Goal: Information Seeking & Learning: Learn about a topic

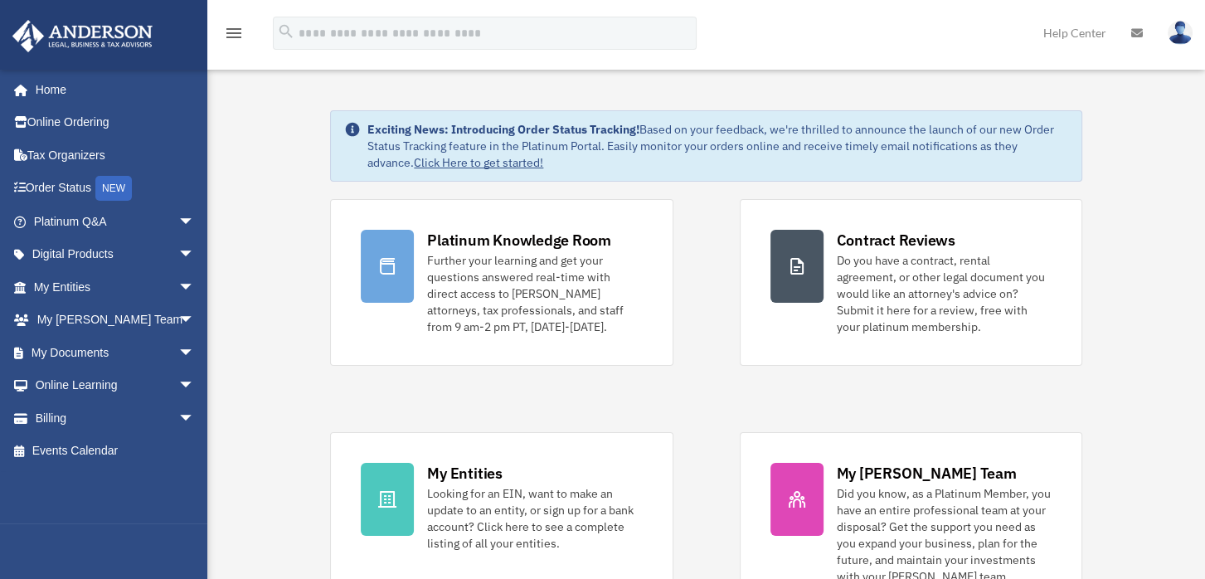
click at [178, 215] on span "arrow_drop_down" at bounding box center [194, 222] width 33 height 34
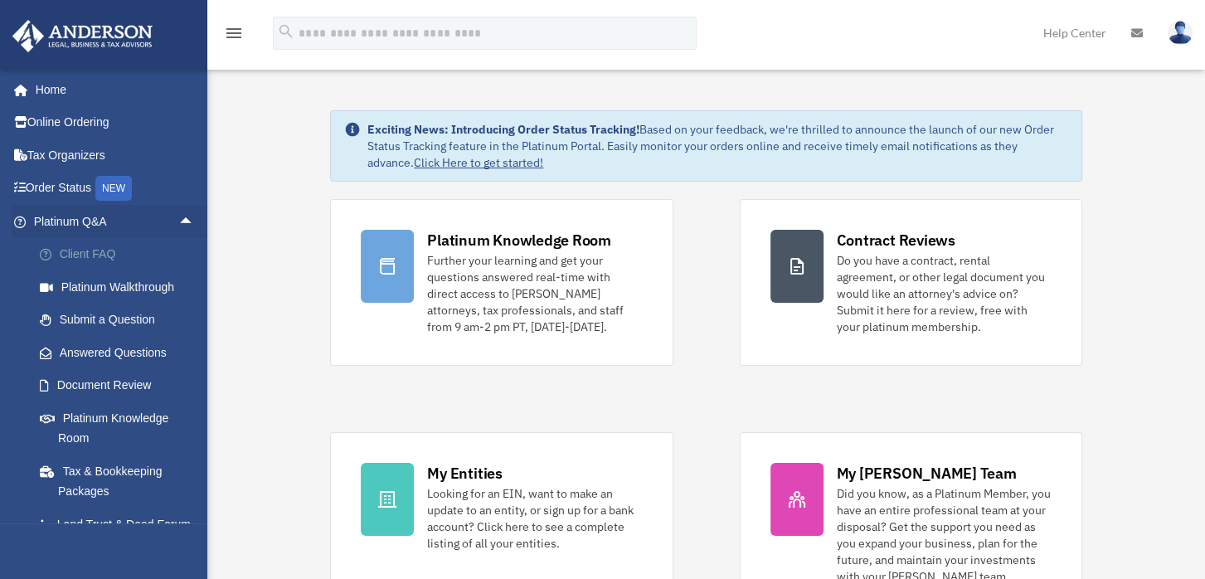
click at [110, 260] on link "Client FAQ" at bounding box center [121, 254] width 197 height 33
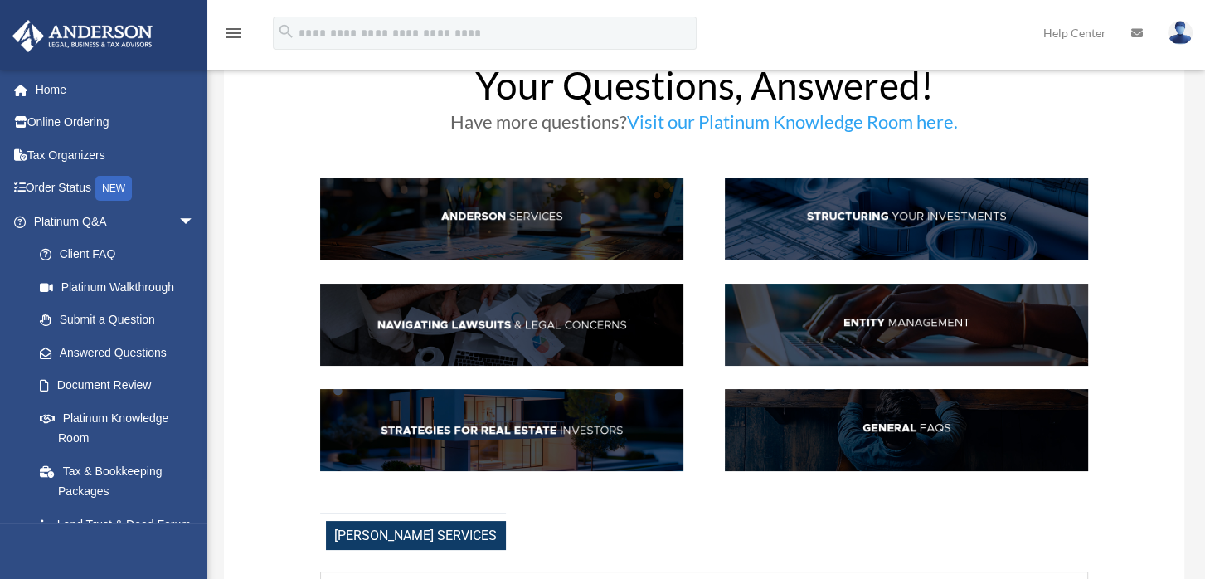
scroll to position [39, 0]
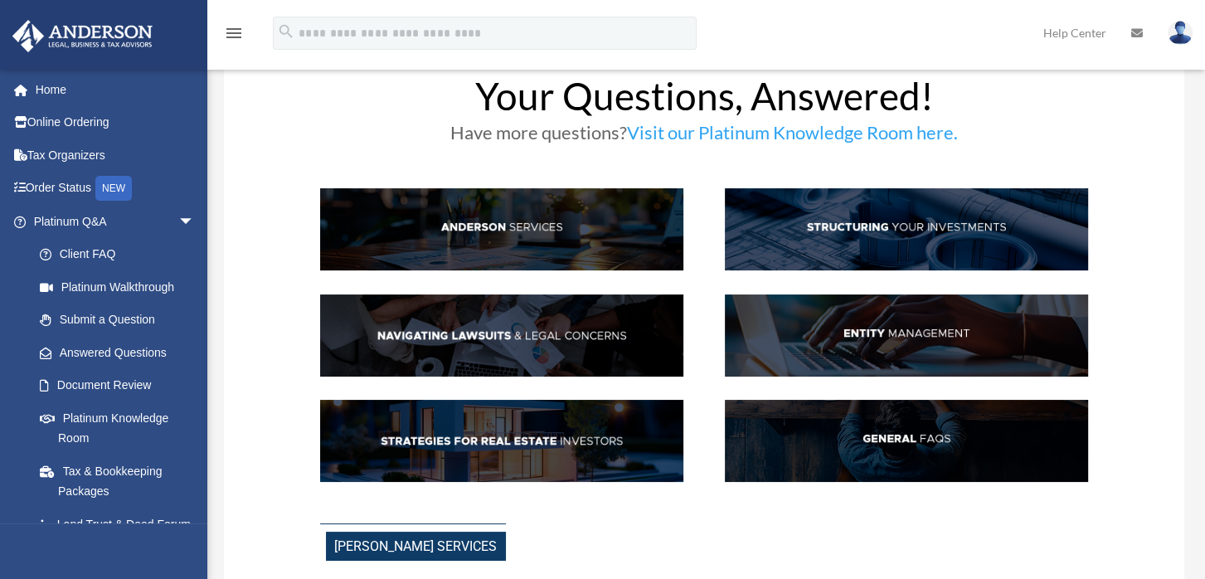
click at [551, 436] on img at bounding box center [501, 441] width 363 height 82
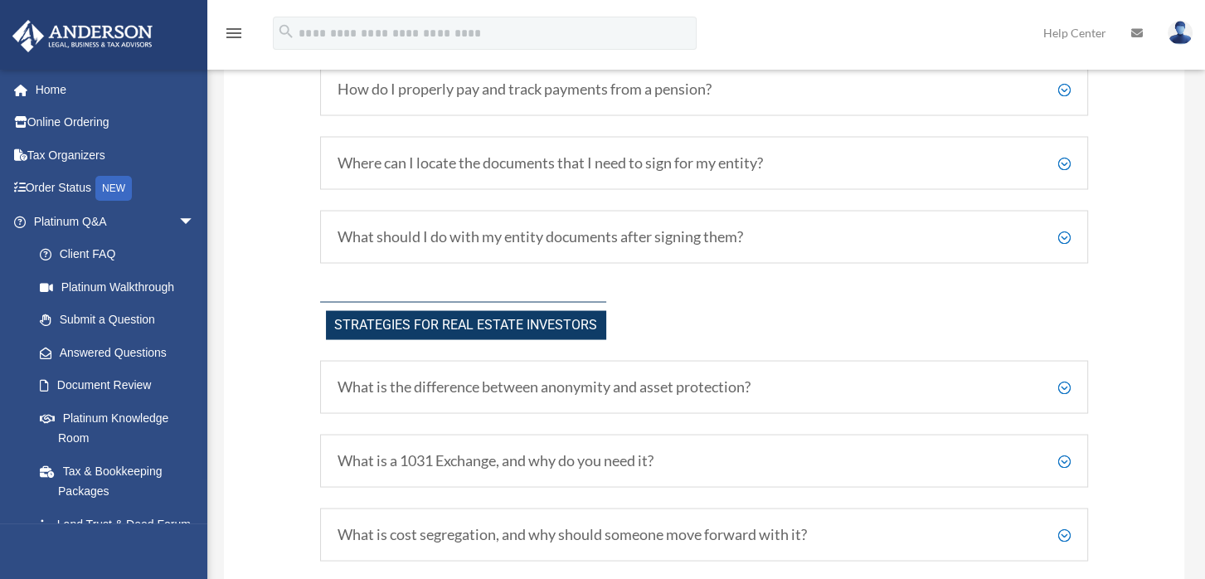
scroll to position [3116, 0]
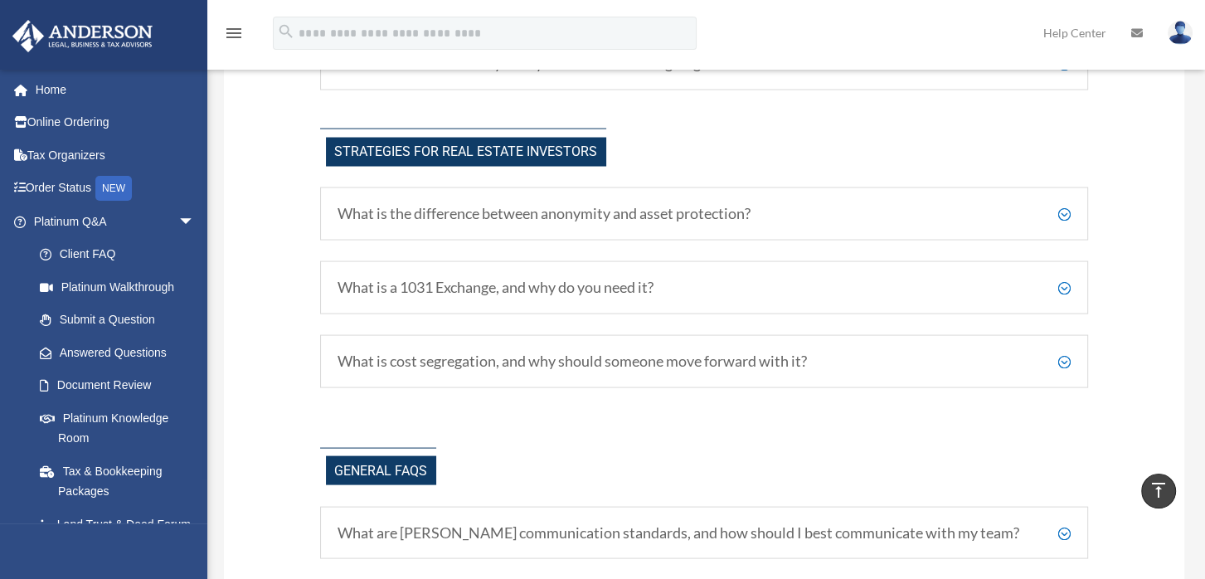
click at [1067, 205] on h5 "What is the difference between anonymity and asset protection?" at bounding box center [704, 214] width 733 height 18
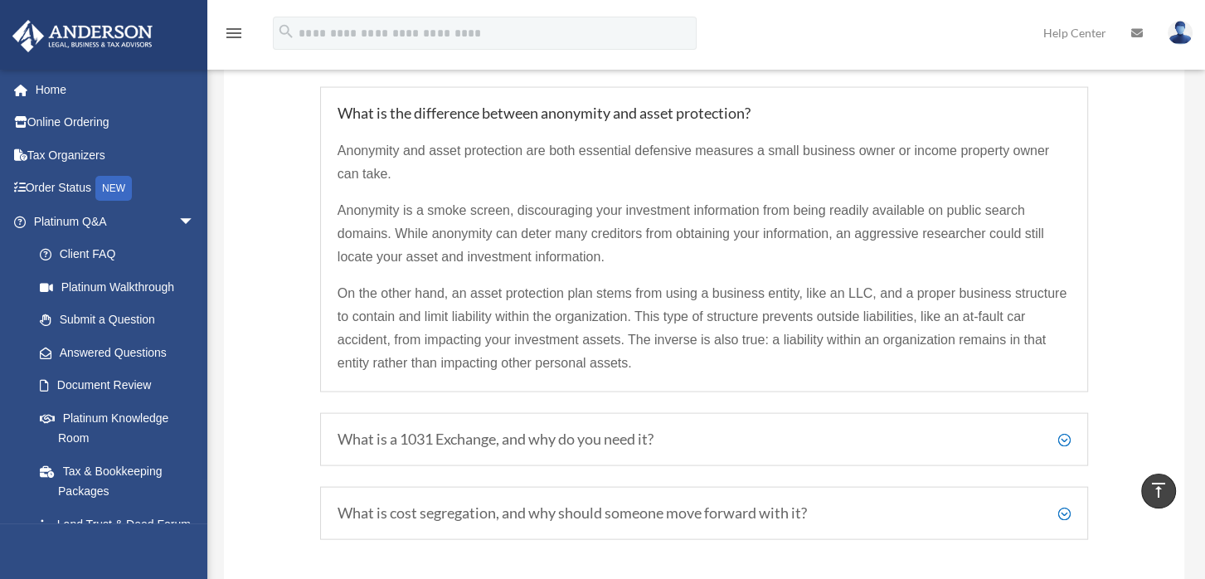
scroll to position [3292, 0]
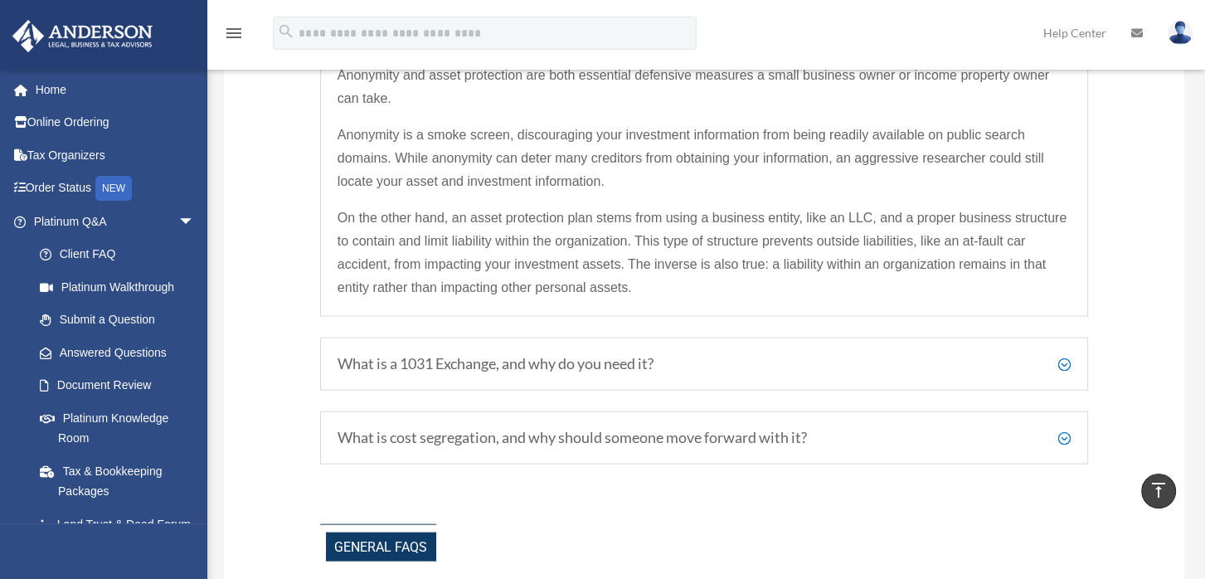
click at [1059, 355] on h5 "What is a 1031 Exchange, and why do you need it?" at bounding box center [704, 364] width 733 height 18
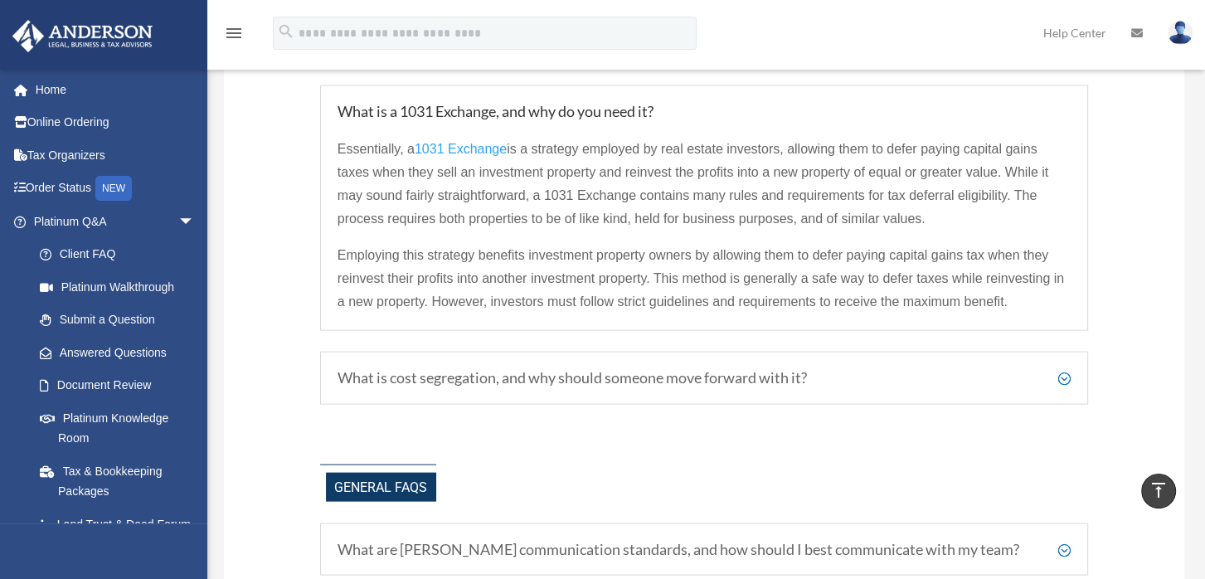
click at [1069, 369] on h5 "What is cost segregation, and why should someone move forward with it?" at bounding box center [704, 378] width 733 height 18
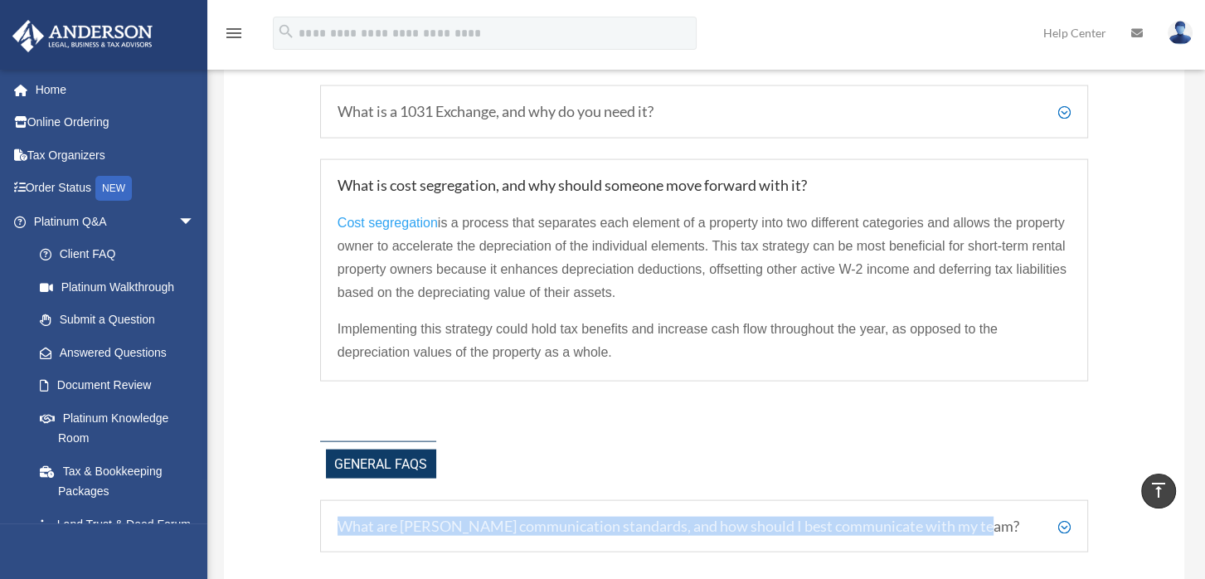
drag, startPoint x: 1205, startPoint y: 462, endPoint x: 1208, endPoint y: 439, distance: 23.5
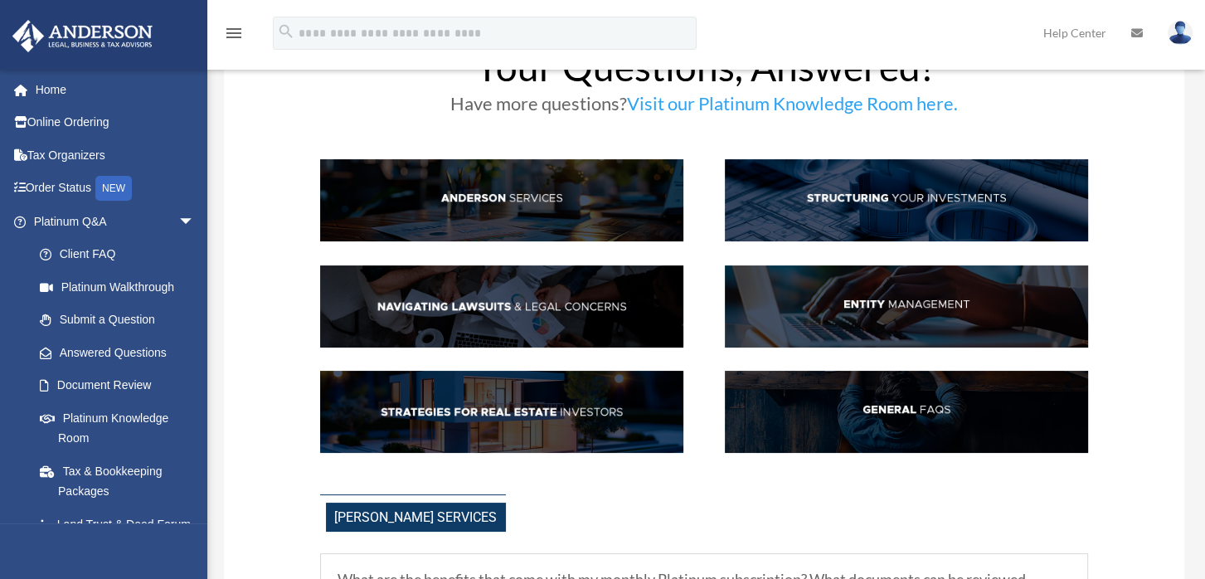
scroll to position [0, 0]
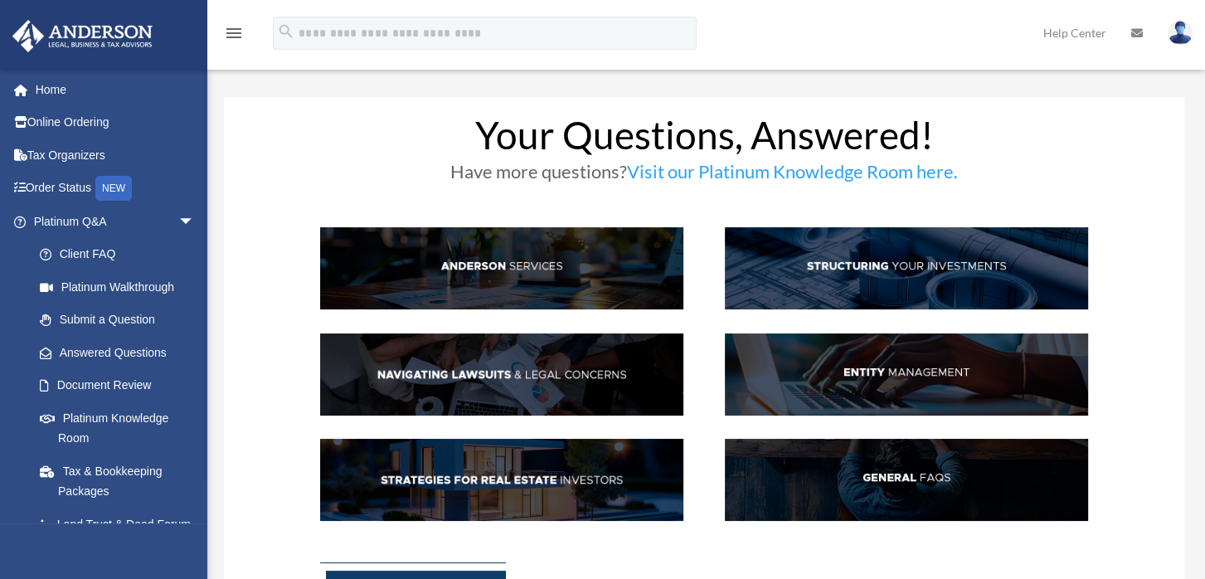
click at [899, 170] on link "Visit our Platinum Knowledge Room here." at bounding box center [792, 175] width 331 height 31
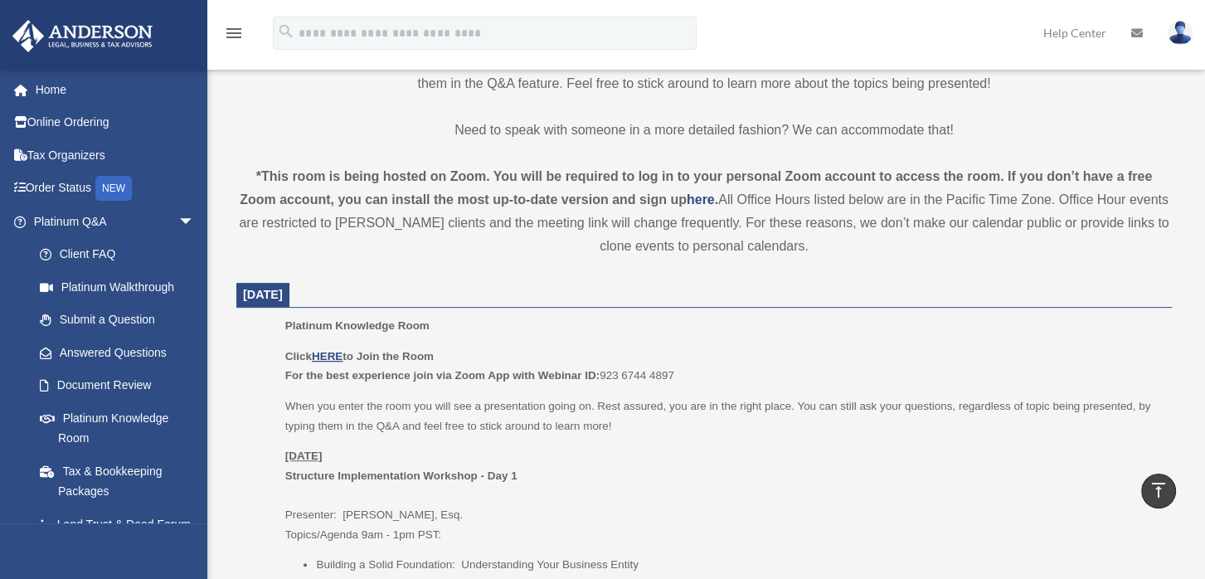
scroll to position [458, 0]
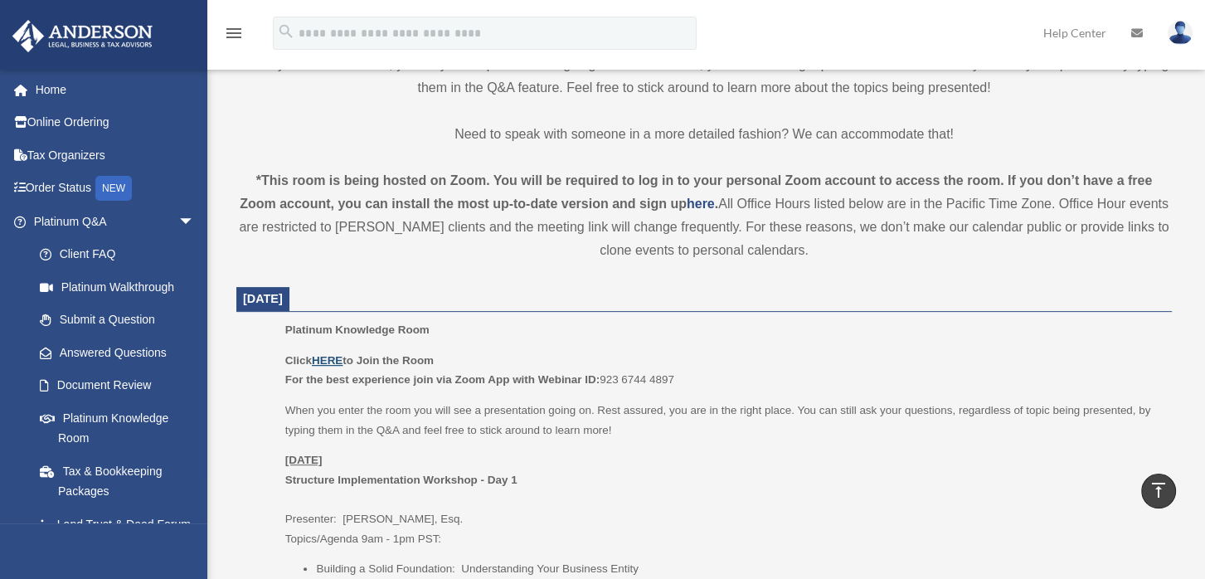
click at [329, 367] on u "HERE" at bounding box center [327, 360] width 31 height 12
click at [100, 223] on link "Platinum Q&A arrow_drop_down" at bounding box center [116, 221] width 208 height 33
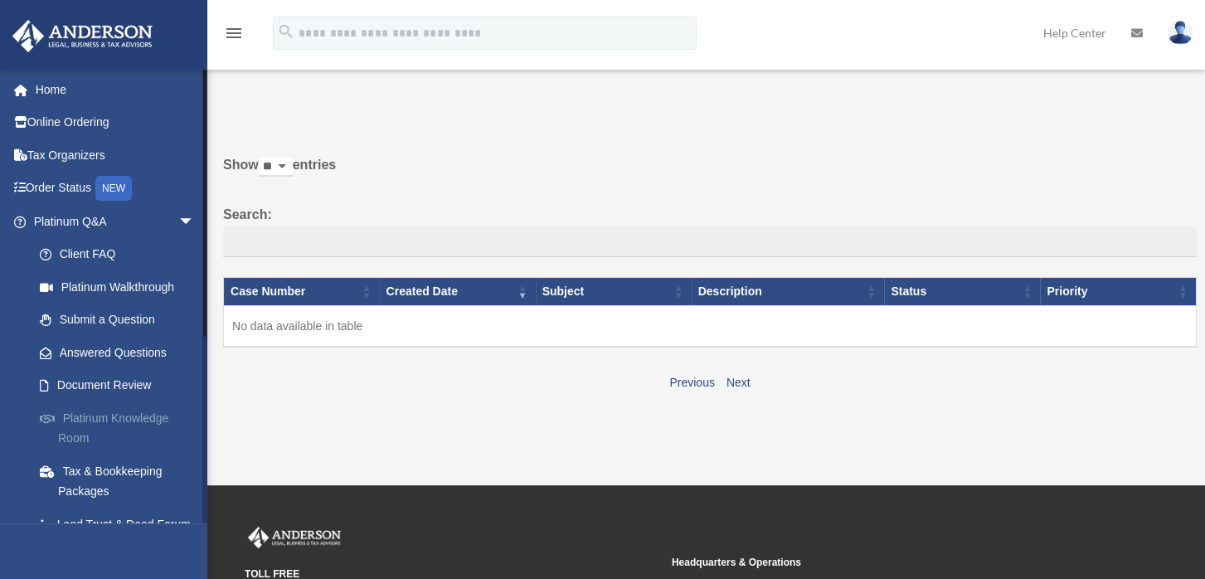
click at [144, 426] on link "Platinum Knowledge Room" at bounding box center [121, 428] width 197 height 53
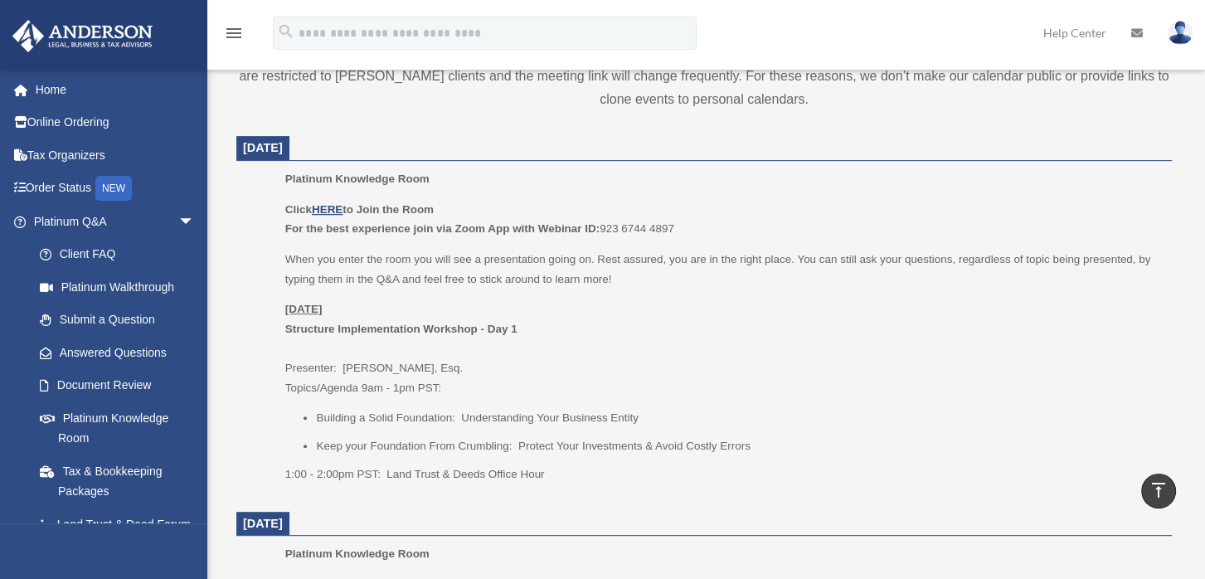
scroll to position [642, 0]
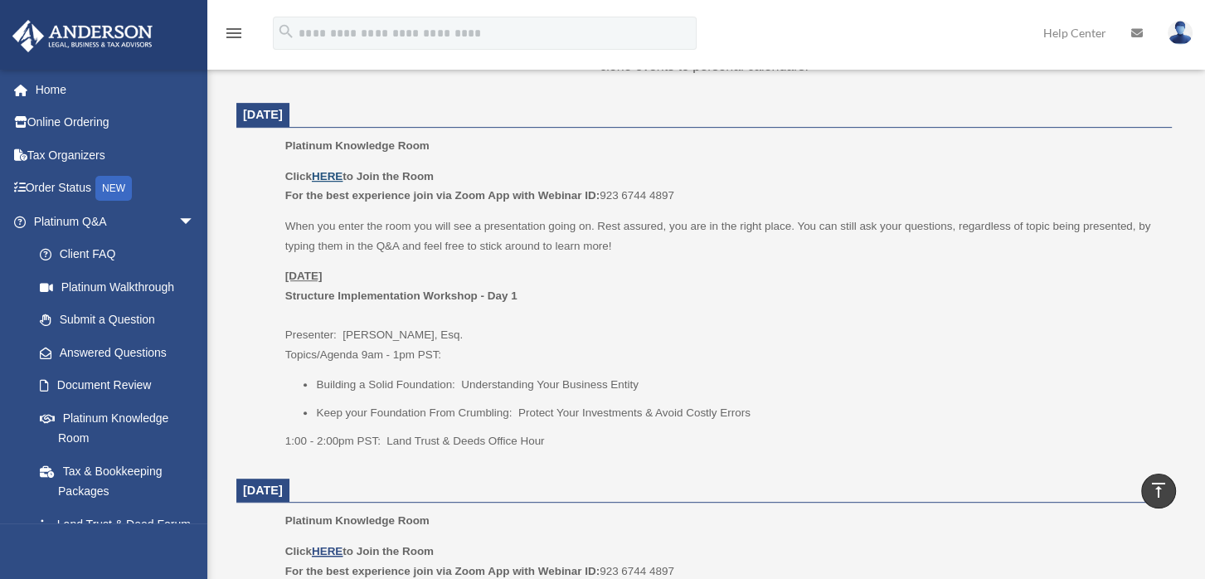
click at [329, 183] on u "HERE" at bounding box center [327, 176] width 31 height 12
